Goal: Go to known website: Go to known website

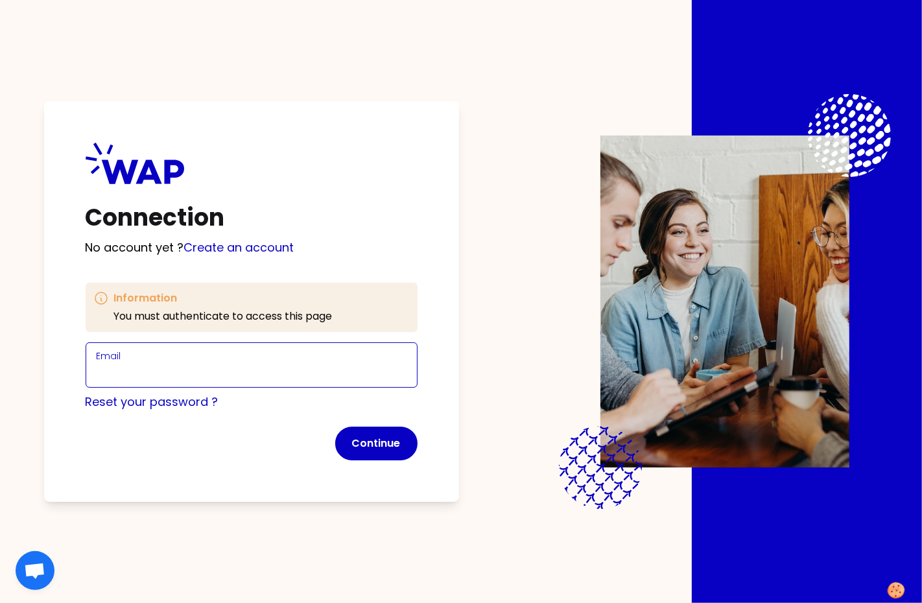
click at [274, 364] on input "Email" at bounding box center [252, 373] width 310 height 18
type input "[PERSON_NAME][EMAIL_ADDRESS][DOMAIN_NAME]"
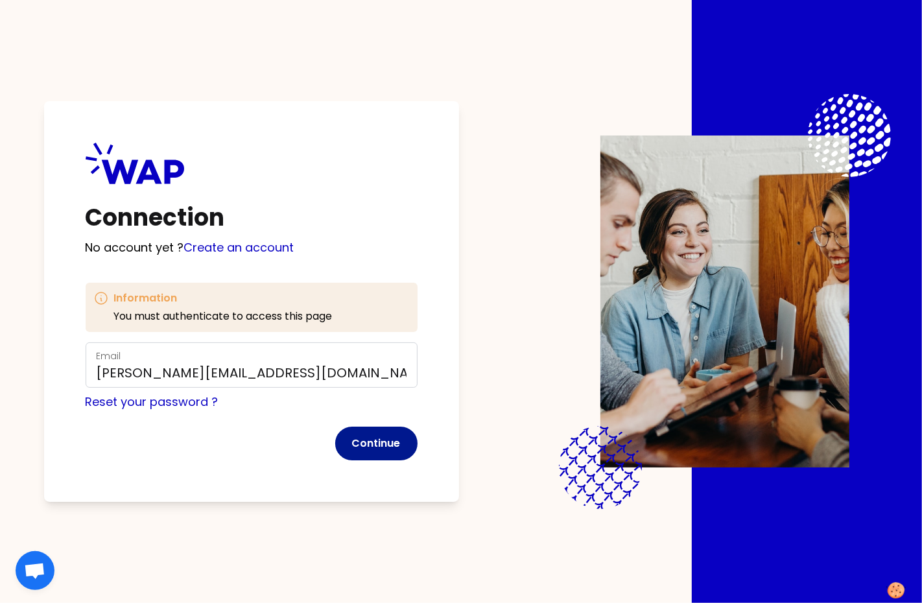
click at [392, 448] on button "Continue" at bounding box center [376, 444] width 82 height 34
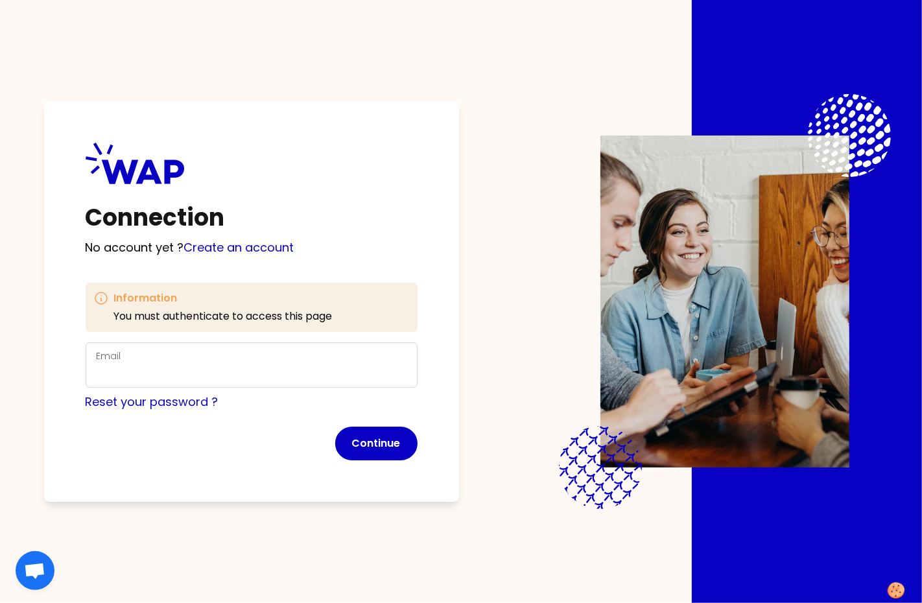
click at [284, 355] on div "Email" at bounding box center [252, 365] width 310 height 34
click at [299, 367] on input "Email" at bounding box center [252, 373] width 310 height 18
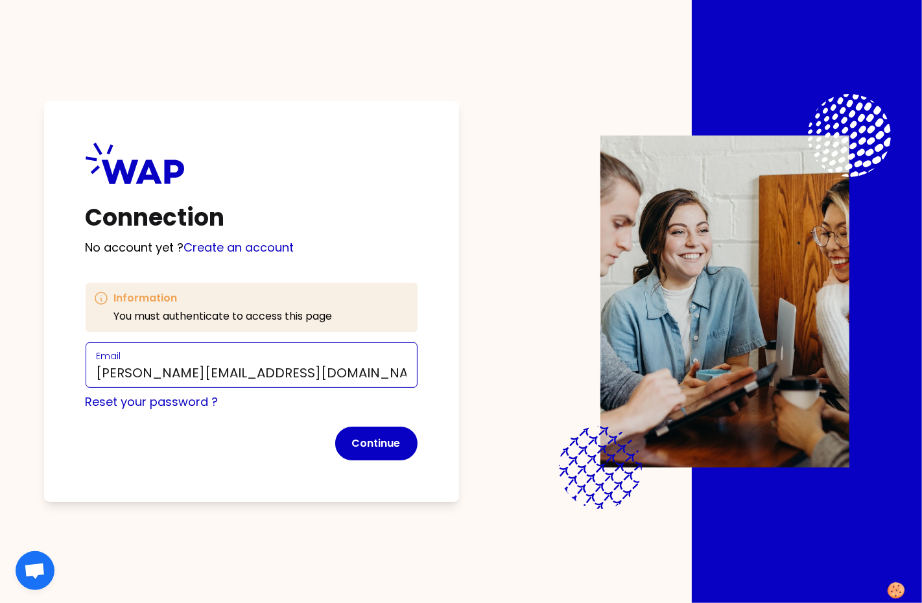
drag, startPoint x: 189, startPoint y: 374, endPoint x: 233, endPoint y: 374, distance: 44.1
click at [189, 374] on input "[PERSON_NAME][EMAIL_ADDRESS][DOMAIN_NAME]" at bounding box center [252, 373] width 310 height 18
type input "marie-solveig+participant@wearepeers.com"
click button "Continue" at bounding box center [376, 444] width 82 height 34
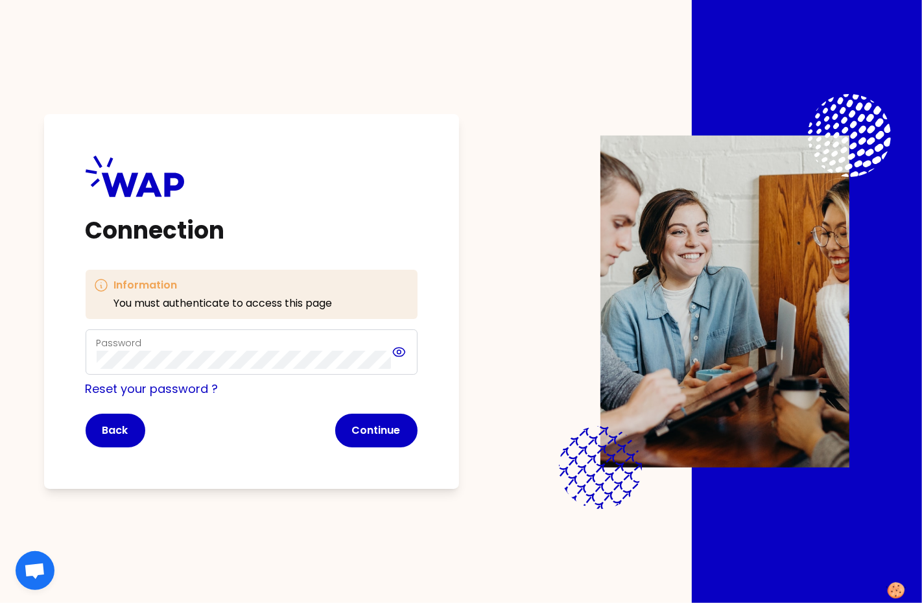
click at [401, 351] on icon at bounding box center [399, 352] width 15 height 16
click at [370, 427] on button "Continue" at bounding box center [376, 431] width 82 height 34
